Goal: Task Accomplishment & Management: Manage account settings

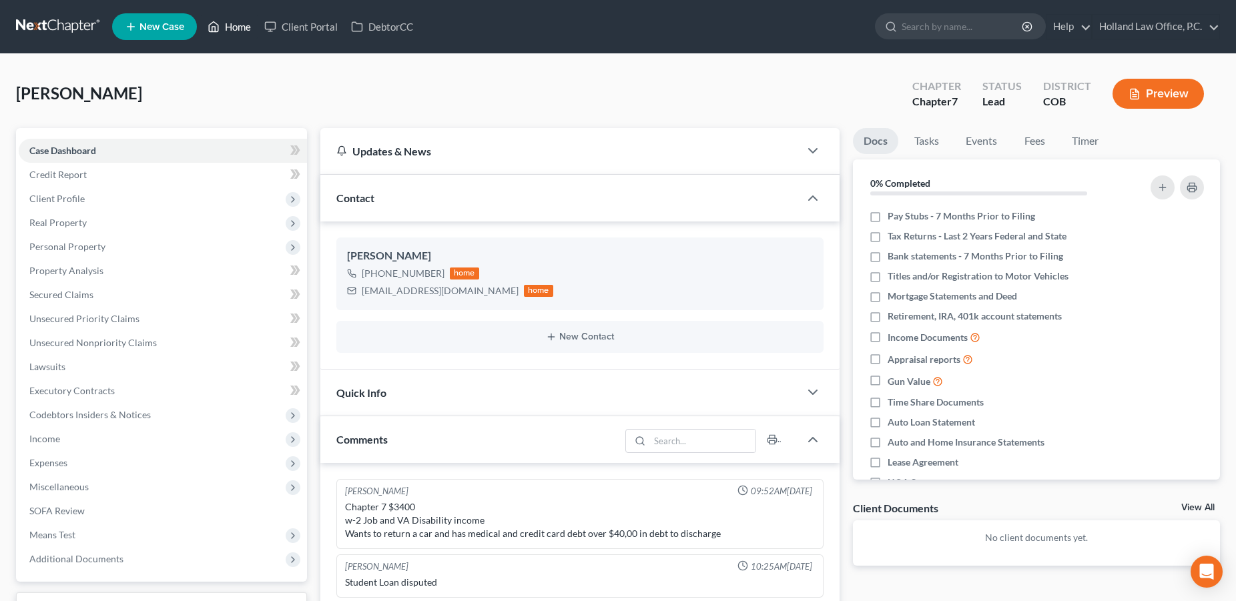
click at [247, 32] on link "Home" at bounding box center [229, 27] width 57 height 24
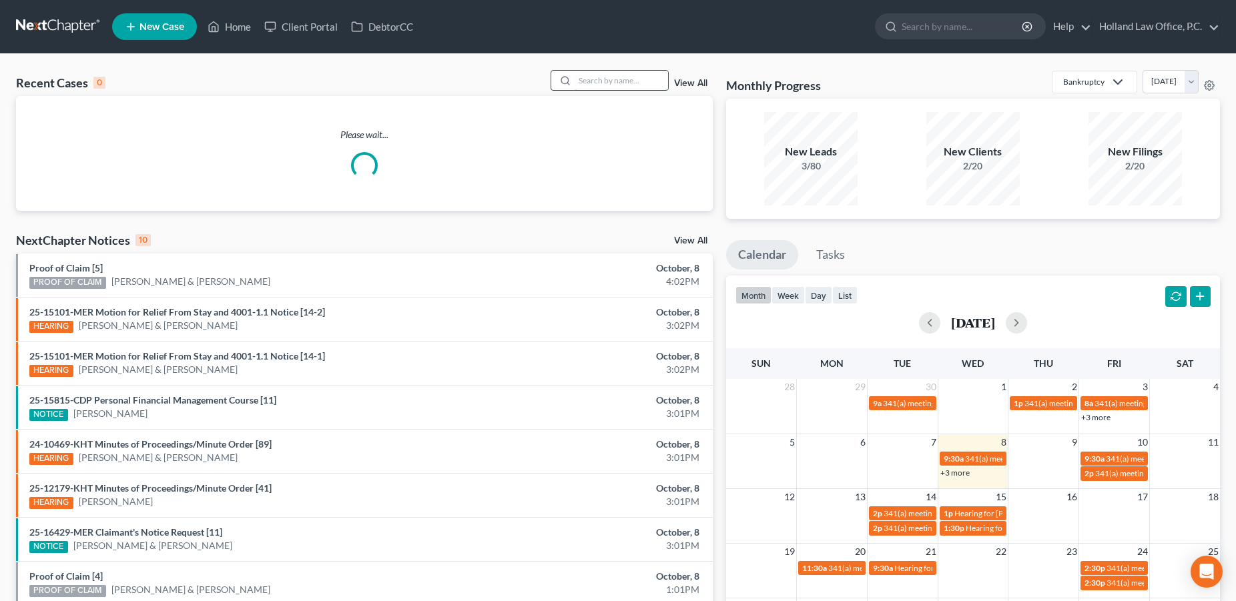
click at [586, 82] on input "search" at bounding box center [621, 80] width 93 height 19
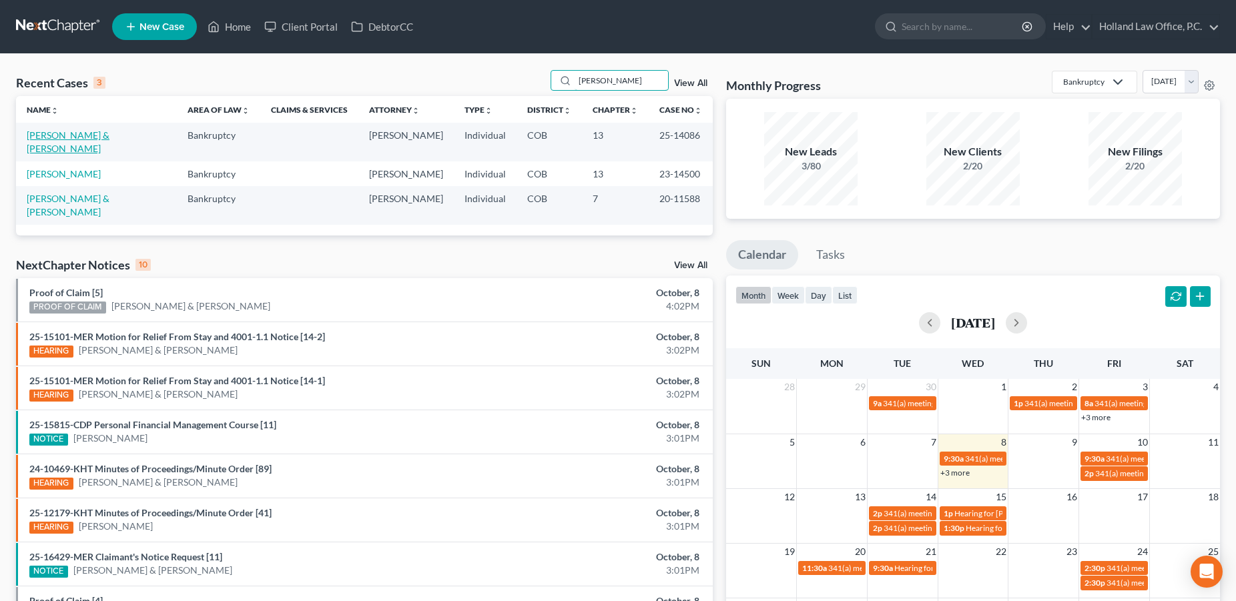
type input "[PERSON_NAME]"
click at [79, 139] on link "[PERSON_NAME] & [PERSON_NAME]" at bounding box center [68, 141] width 83 height 25
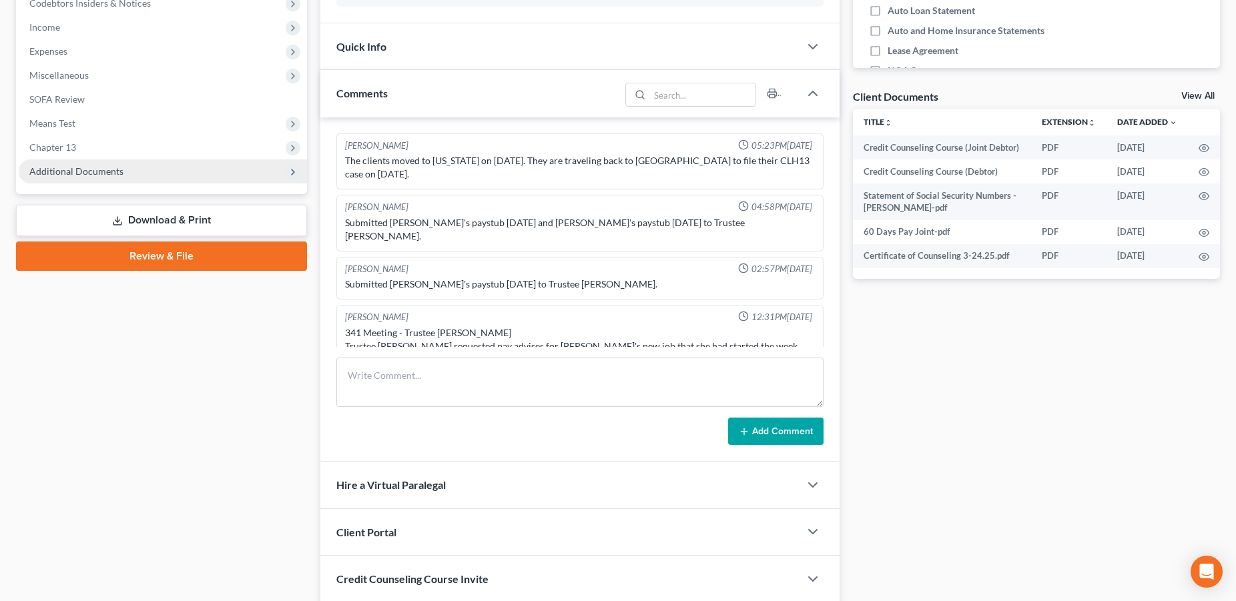
scroll to position [1, 0]
click at [90, 169] on span "Additional Documents" at bounding box center [76, 170] width 94 height 11
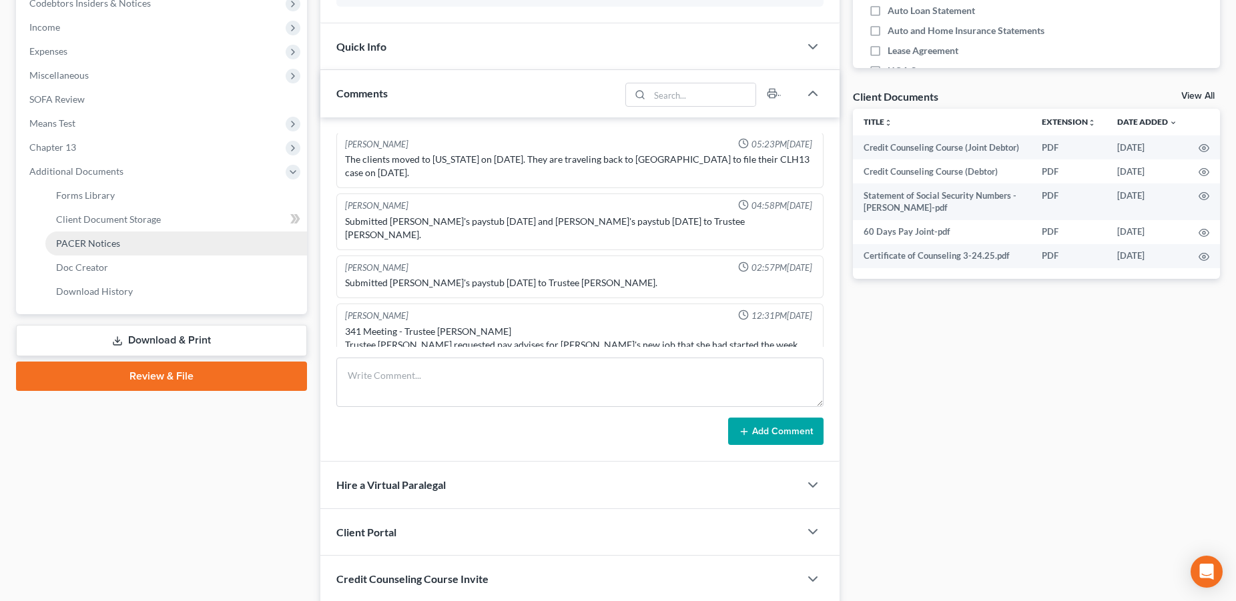
click at [138, 248] on link "PACER Notices" at bounding box center [176, 244] width 262 height 24
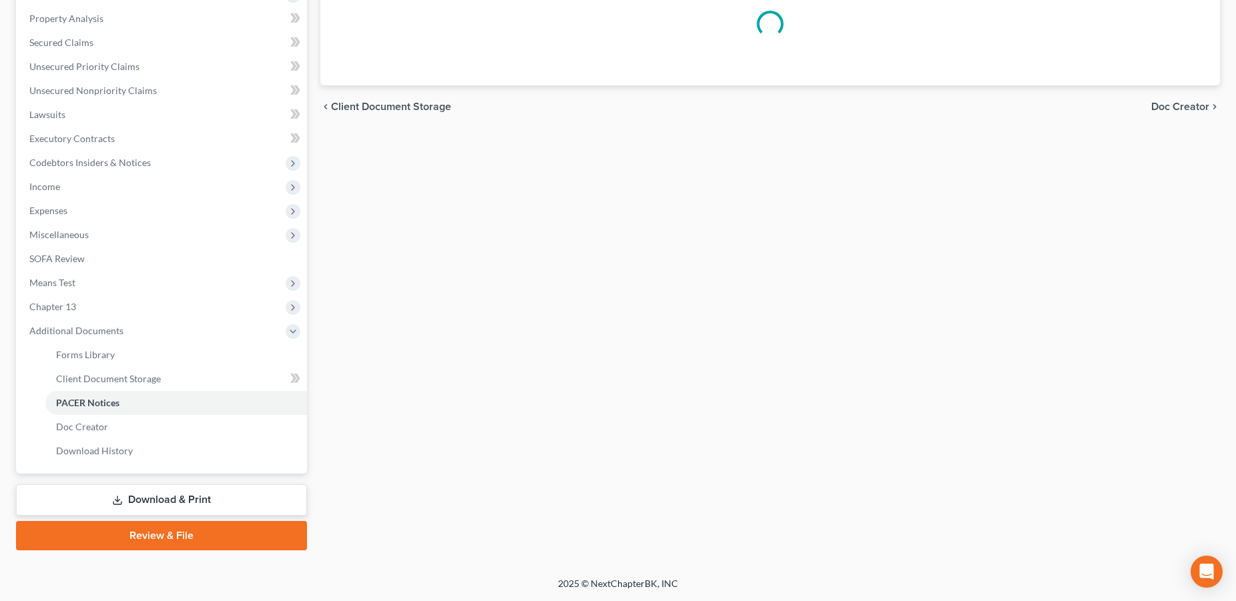
scroll to position [251, 0]
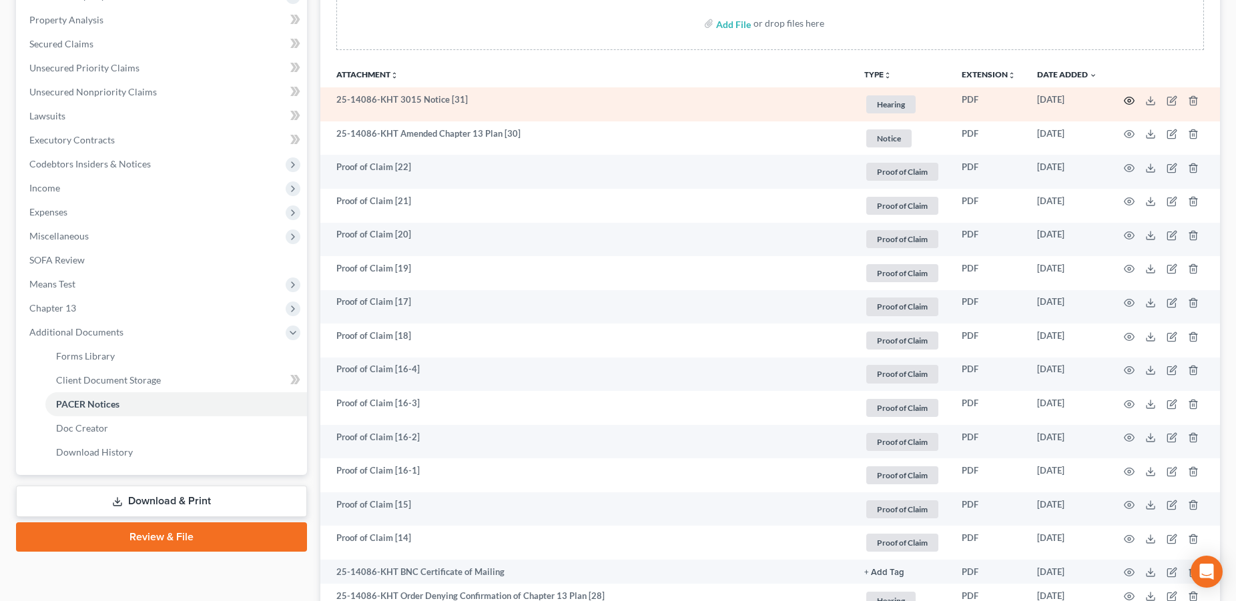
click at [1126, 97] on icon "button" at bounding box center [1129, 100] width 11 height 11
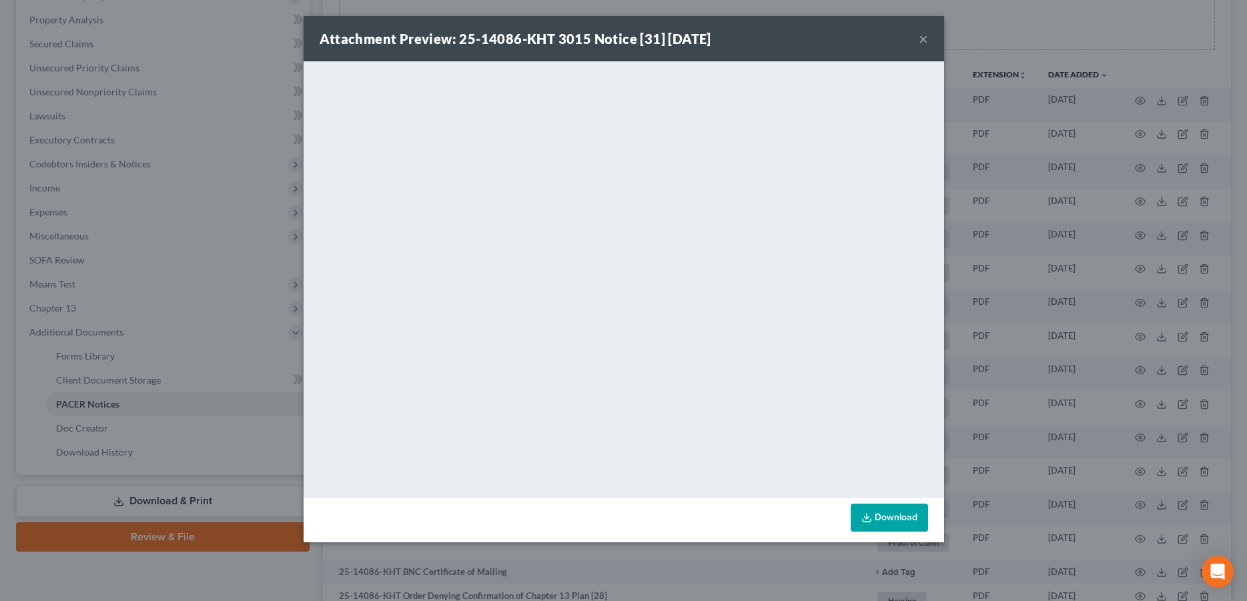
click at [917, 42] on div "Attachment Preview: 25-14086-KHT 3015 Notice [31] [DATE] ×" at bounding box center [624, 38] width 641 height 45
click at [923, 44] on button "×" at bounding box center [923, 39] width 9 height 16
